Goal: Information Seeking & Learning: Learn about a topic

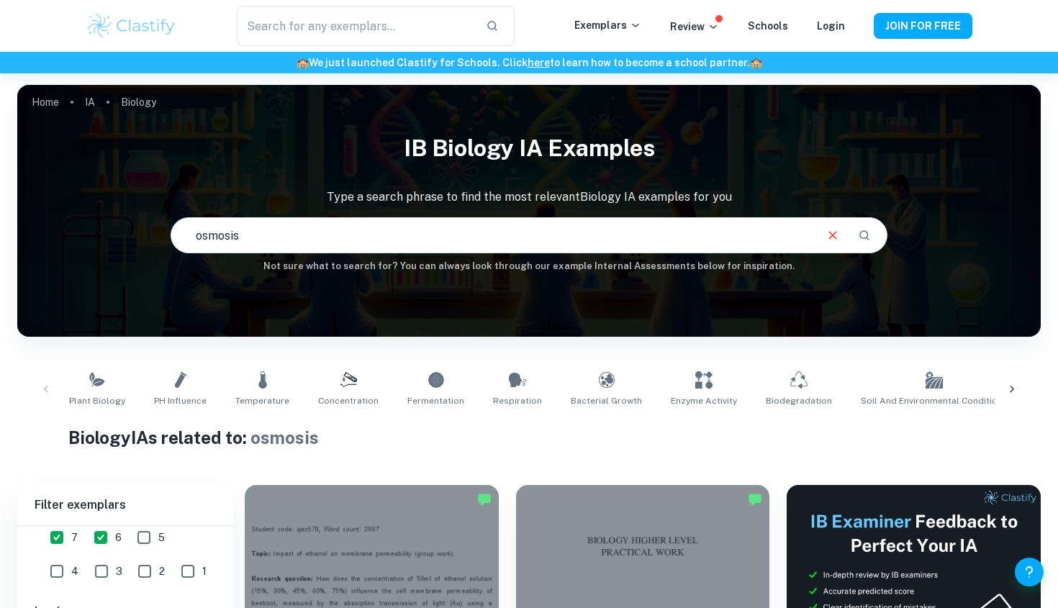
click at [546, 239] on input "osmosis" at bounding box center [491, 235] width 641 height 40
type input "osmosis fruits"
click at [871, 231] on button "Search" at bounding box center [864, 235] width 24 height 24
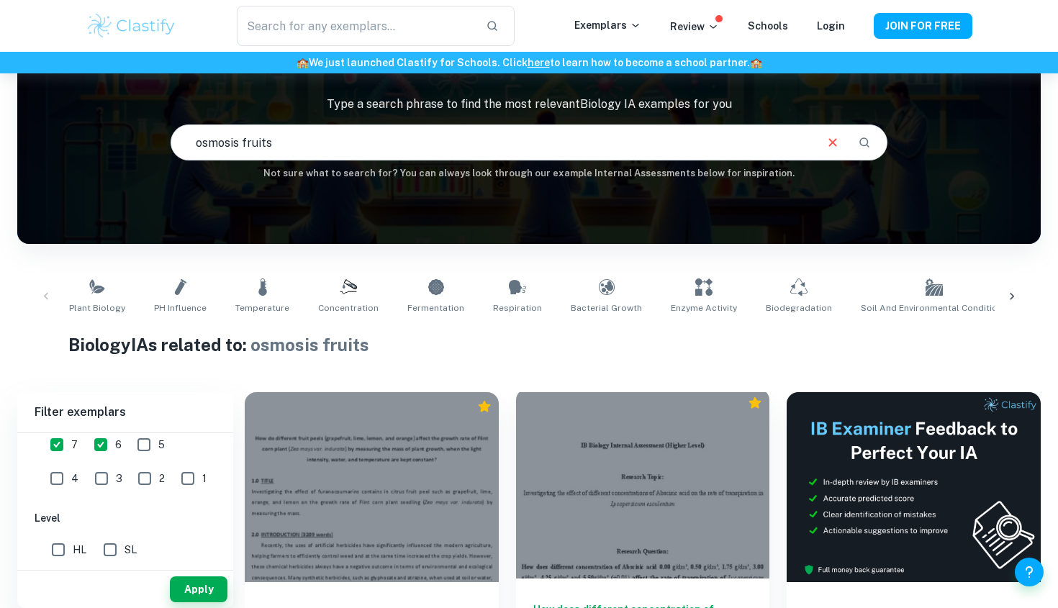
scroll to position [358, 0]
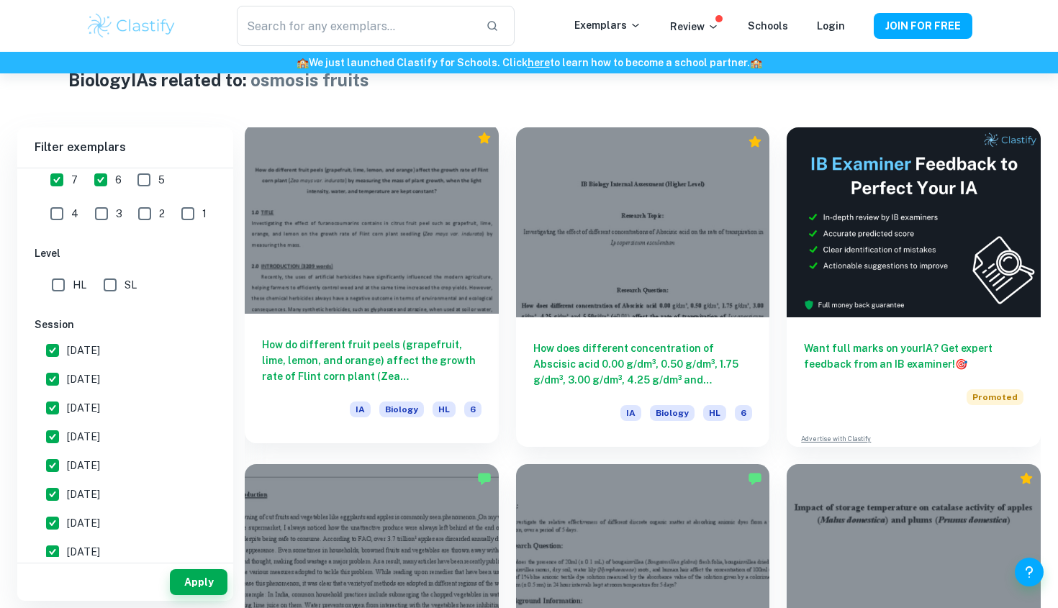
click at [375, 361] on h6 "How do different fruit peels (grapefruit, lime, lemon, and orange) affect the g…" at bounding box center [371, 360] width 219 height 47
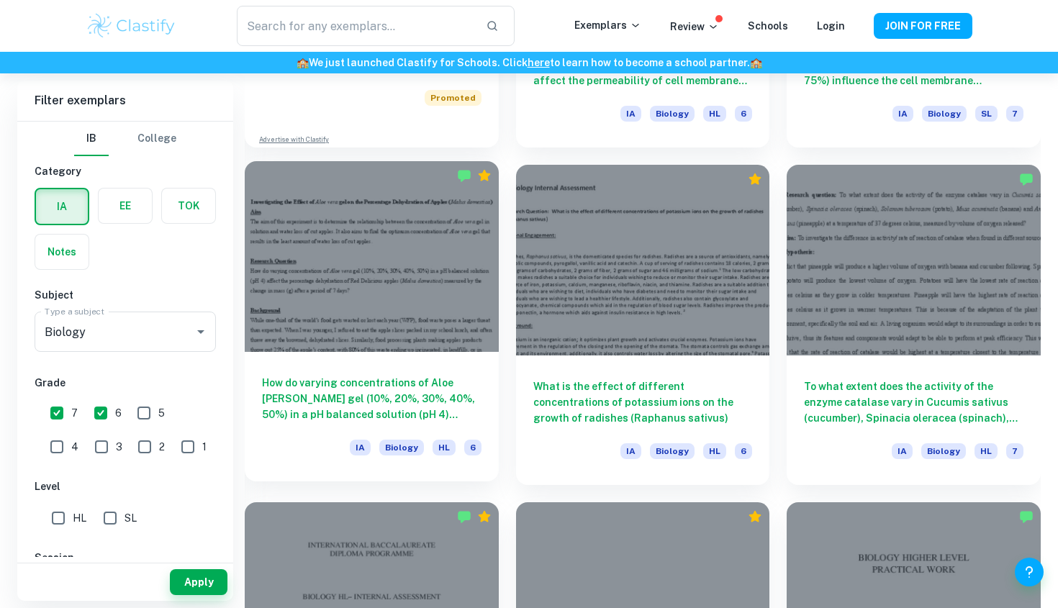
scroll to position [1330, 0]
click at [402, 391] on h6 "How do varying concentrations of Aloe [PERSON_NAME] gel (10%, 20%, 30%, 40%, 50…" at bounding box center [371, 399] width 219 height 47
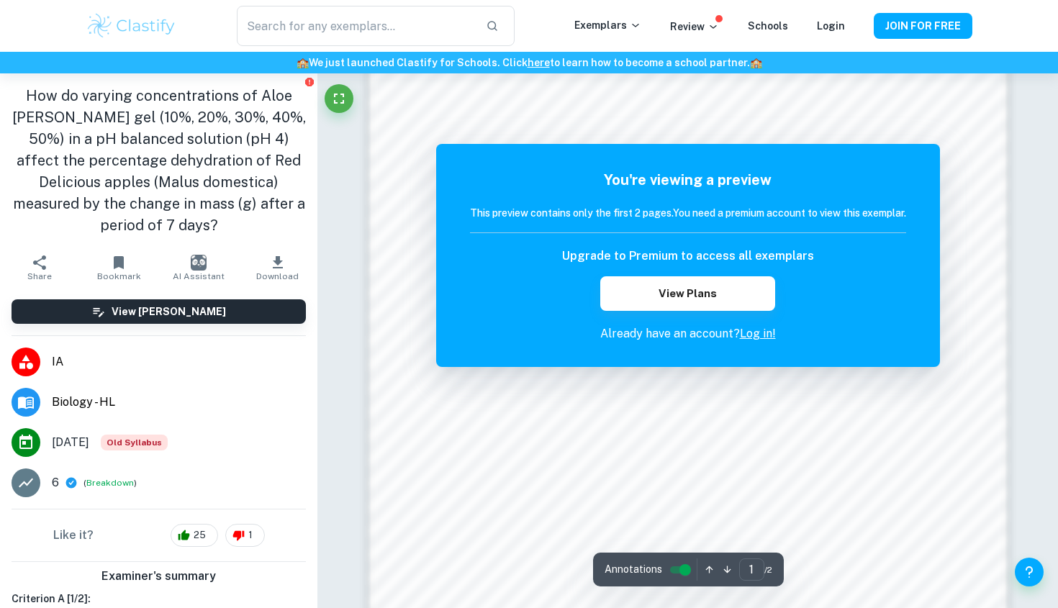
scroll to position [1112, 0]
click at [756, 337] on link "Log in!" at bounding box center [758, 334] width 36 height 14
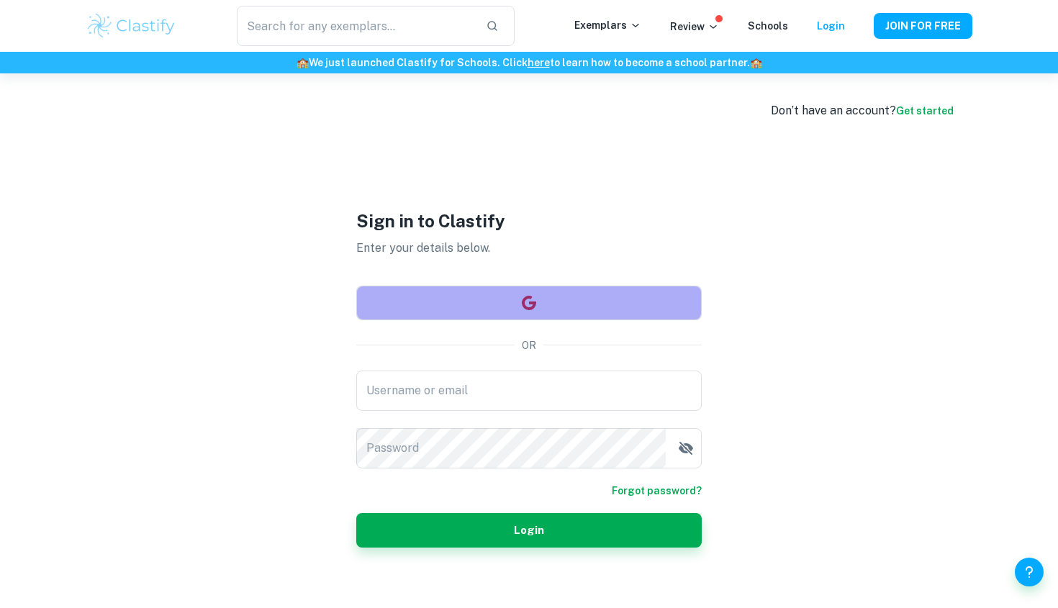
click at [563, 297] on button "button" at bounding box center [528, 303] width 345 height 35
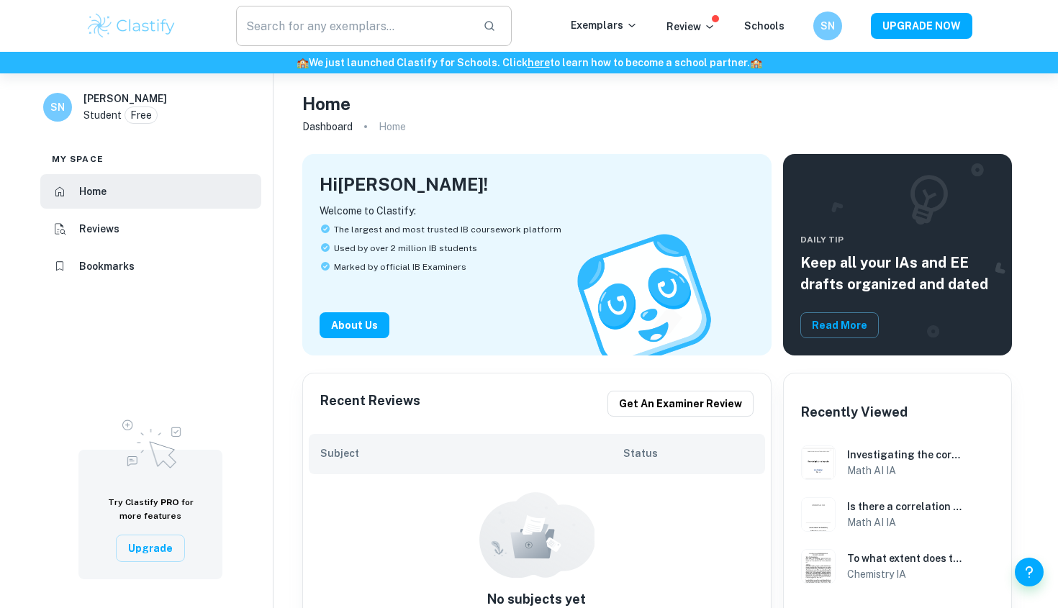
click at [437, 30] on input "text" at bounding box center [353, 26] width 235 height 40
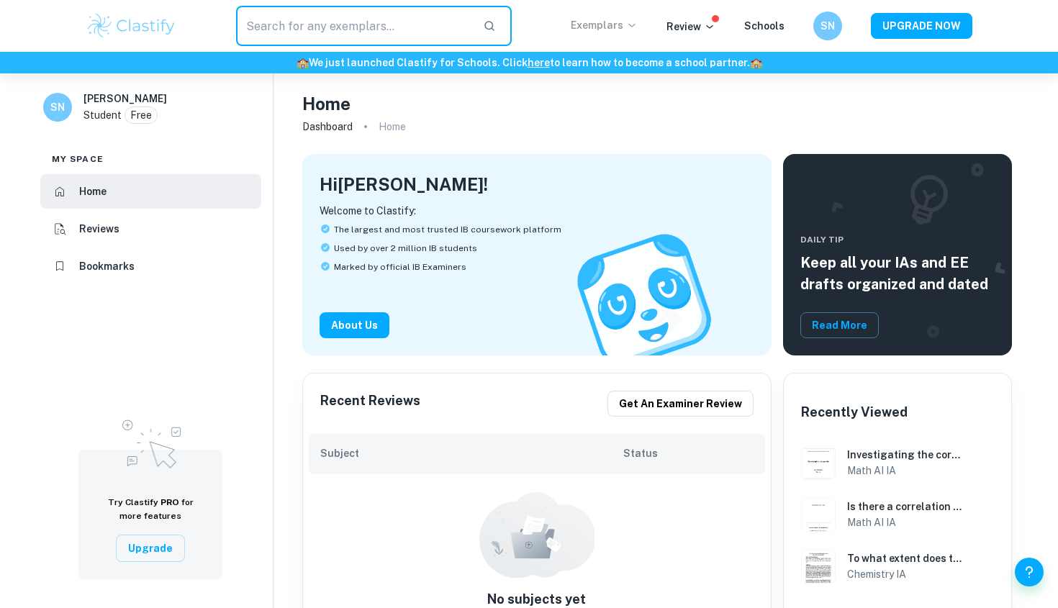
click at [621, 27] on p "Exemplars" at bounding box center [603, 25] width 67 height 16
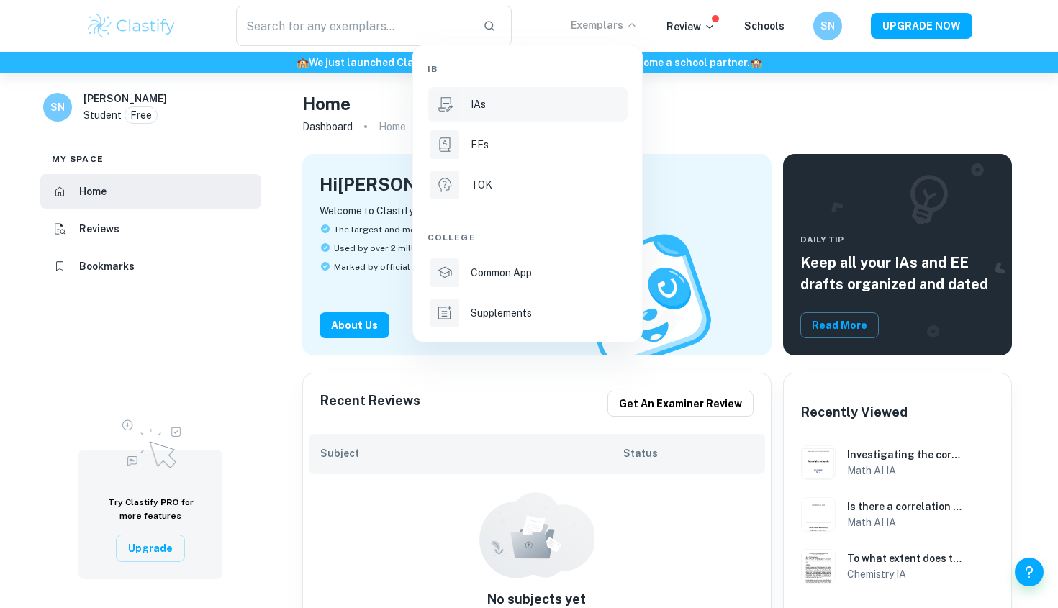
click at [537, 114] on li "IAs" at bounding box center [527, 104] width 200 height 35
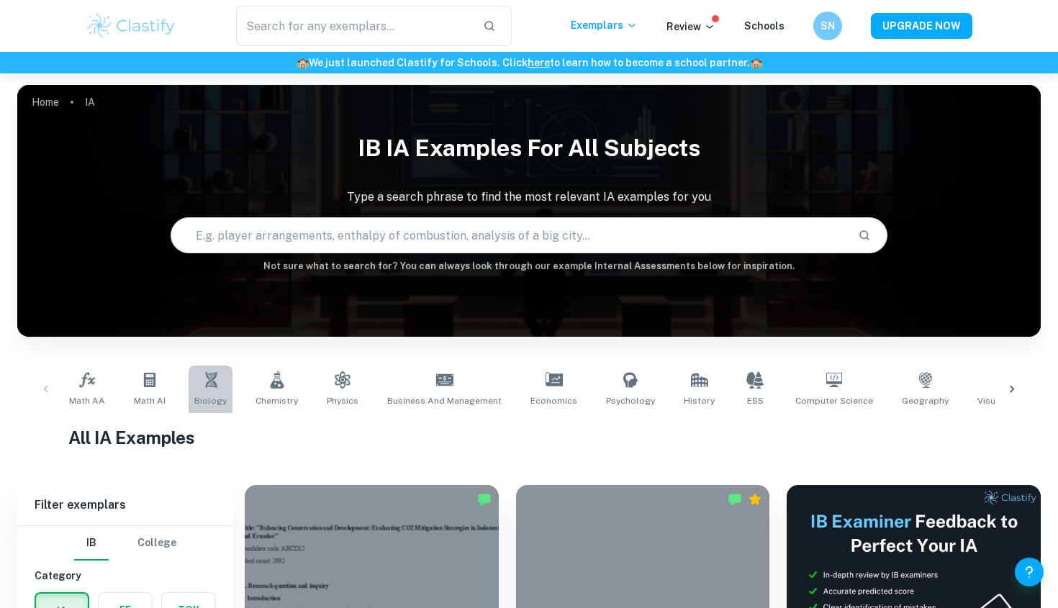
click at [210, 383] on icon at bounding box center [211, 380] width 12 height 16
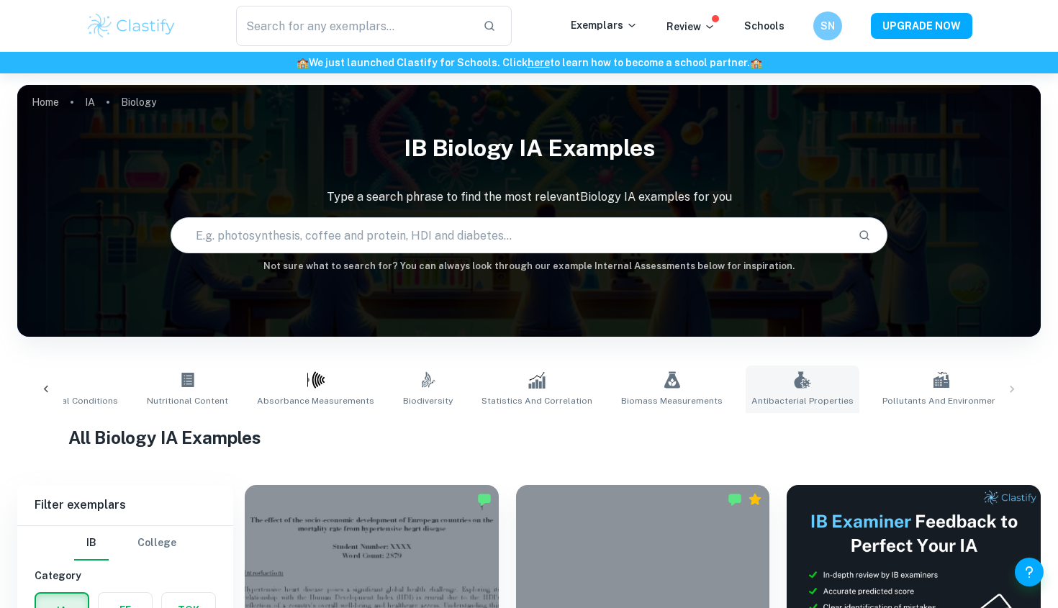
scroll to position [0, 888]
click at [751, 222] on input "text" at bounding box center [508, 235] width 674 height 40
type input "osmosis fruits"
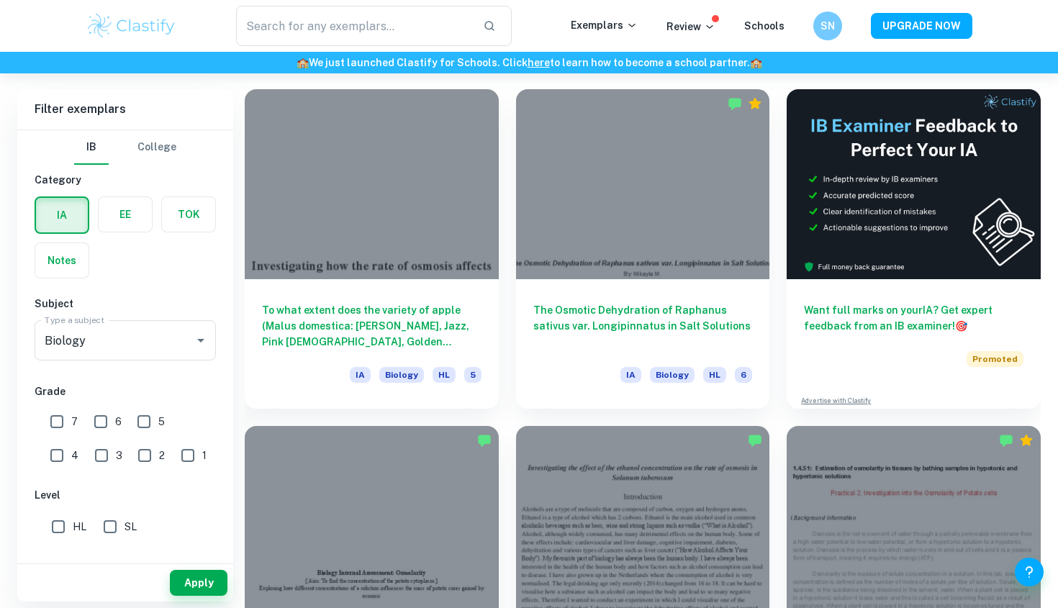
scroll to position [398, 0]
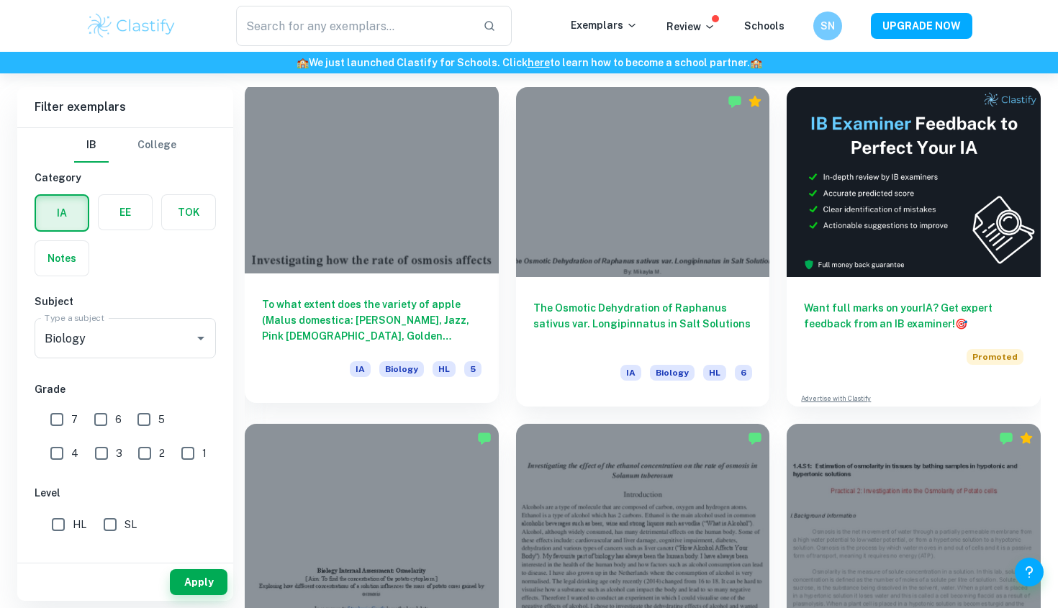
click at [411, 281] on div "To what extent does the variety of apple (Malus domestica: [PERSON_NAME], Jazz,…" at bounding box center [372, 337] width 254 height 129
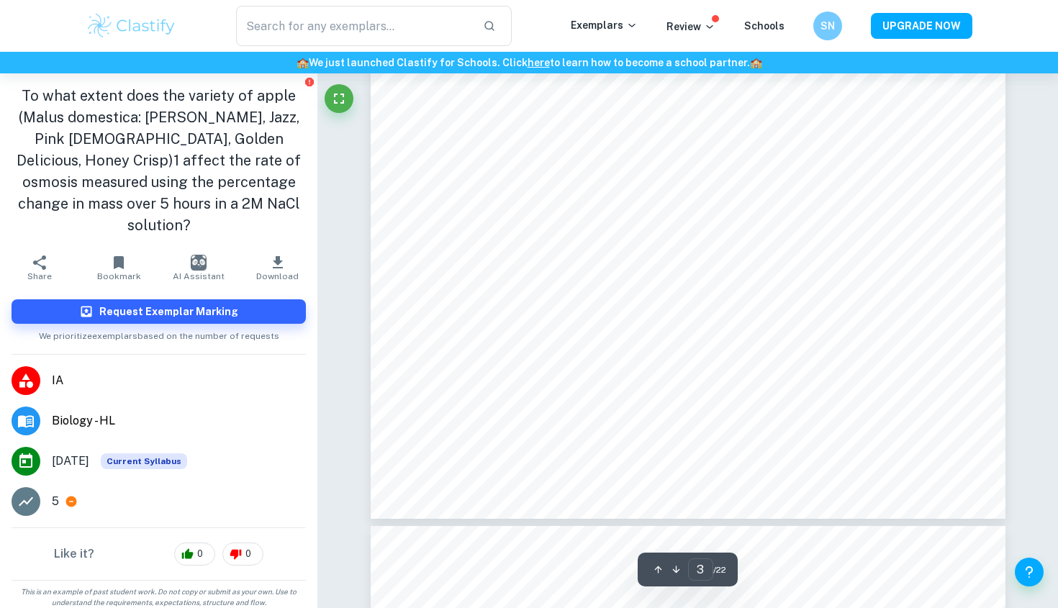
scroll to position [2475, 0]
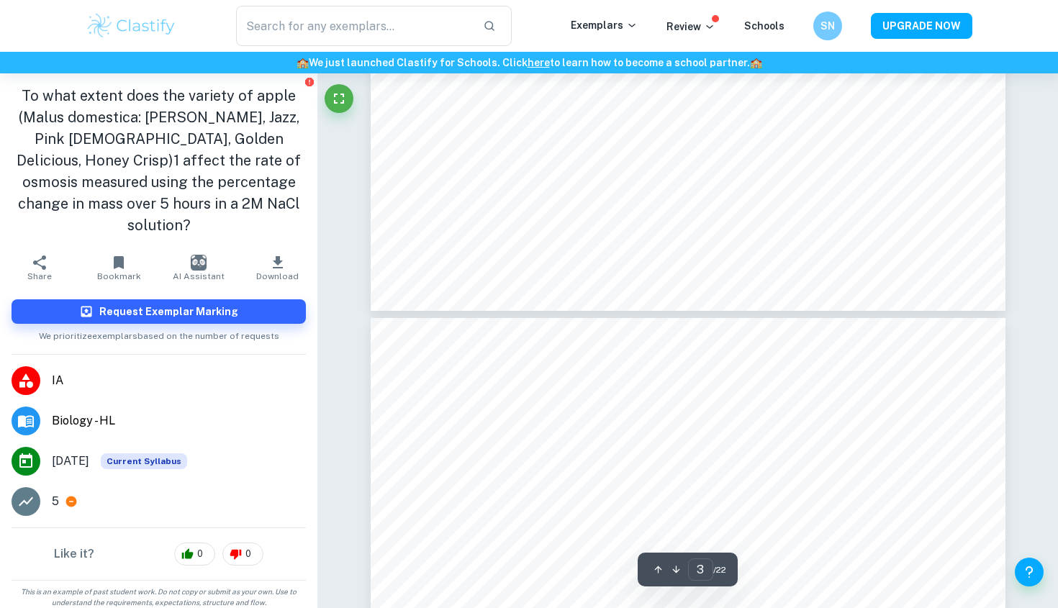
type input "4"
